Goal: Information Seeking & Learning: Learn about a topic

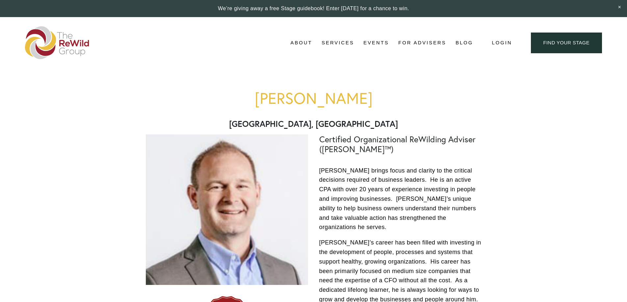
click at [331, 41] on span "Services" at bounding box center [338, 43] width 33 height 9
click at [0, 0] on span "Business Coaching" at bounding box center [0, 0] width 0 height 0
